Goal: Browse casually: Explore the website without a specific task or goal

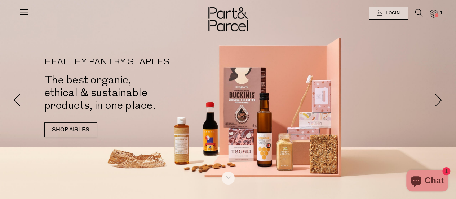
click at [437, 12] on img at bounding box center [433, 14] width 7 height 8
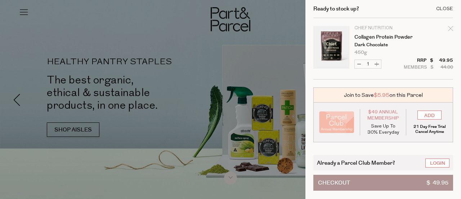
click at [438, 6] on div "Close" at bounding box center [445, 8] width 17 height 5
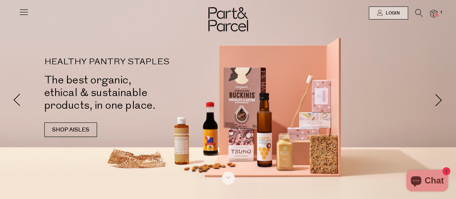
click at [24, 12] on icon at bounding box center [24, 12] width 10 height 10
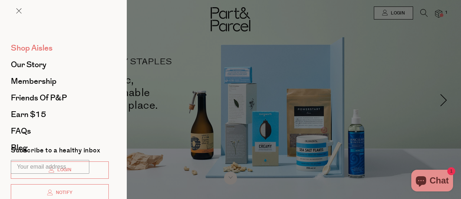
click at [36, 46] on span "Shop Aisles" at bounding box center [32, 48] width 42 height 12
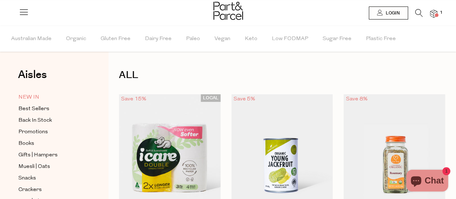
click at [26, 95] on span "NEW IN" at bounding box center [28, 97] width 21 height 9
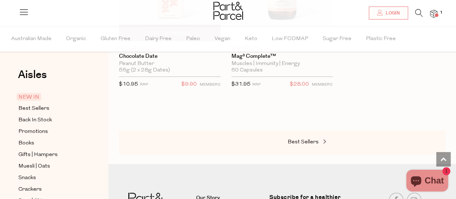
scroll to position [925, 0]
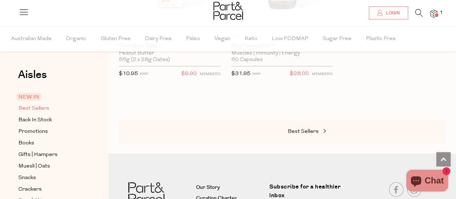
click at [30, 108] on span "Best Sellers" at bounding box center [33, 108] width 31 height 9
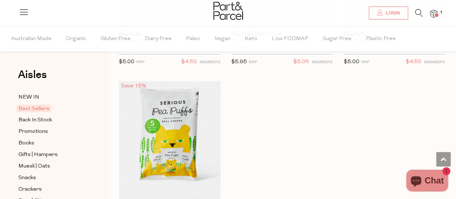
scroll to position [2528, 0]
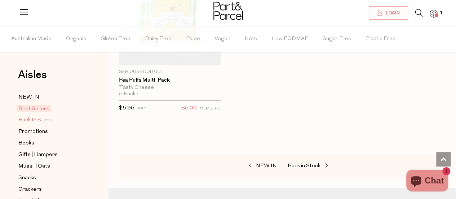
click at [38, 119] on span "Back In Stock" at bounding box center [35, 120] width 34 height 9
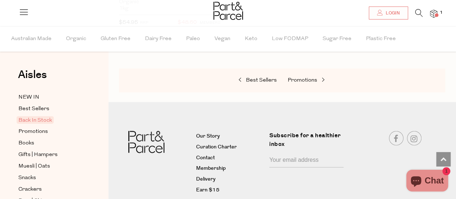
scroll to position [780, 0]
click at [35, 134] on span "Promotions" at bounding box center [33, 131] width 30 height 9
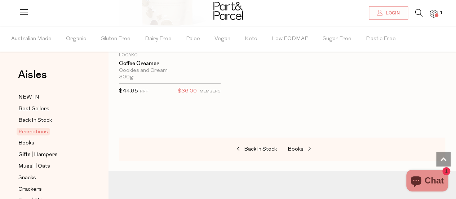
scroll to position [1081, 0]
click at [26, 141] on span "Books" at bounding box center [26, 143] width 16 height 9
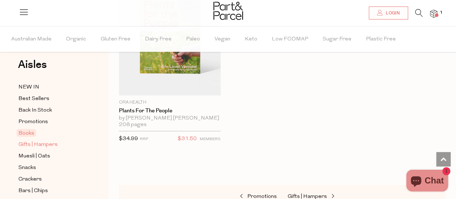
scroll to position [11, 0]
click at [35, 145] on span "Gifts | Hampers" at bounding box center [37, 143] width 39 height 9
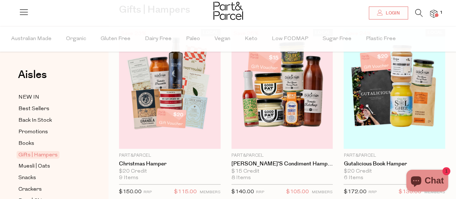
scroll to position [65, 0]
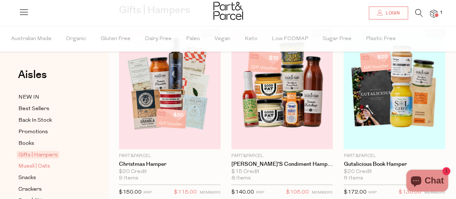
click at [35, 162] on span "Muesli | Oats" at bounding box center [34, 166] width 32 height 9
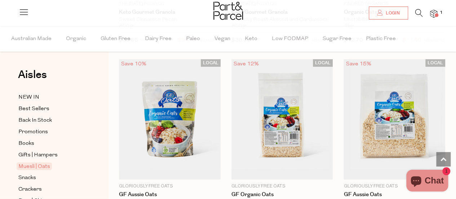
scroll to position [2412, 0]
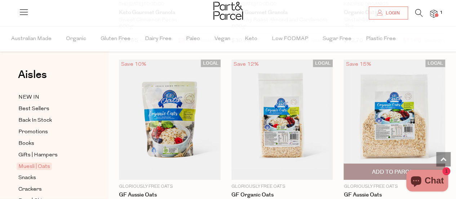
click at [397, 116] on img at bounding box center [395, 119] width 102 height 120
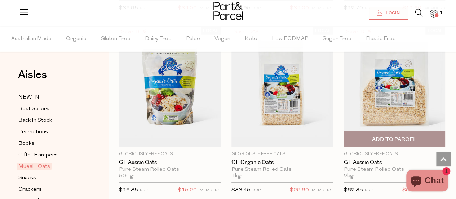
scroll to position [2449, 0]
